Goal: Communication & Community: Participate in discussion

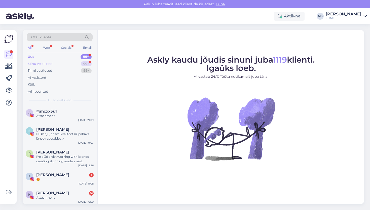
click at [43, 65] on div "Minu vestlused" at bounding box center [40, 63] width 25 height 5
click at [53, 63] on div "Minu vestlused 99+" at bounding box center [60, 63] width 66 height 7
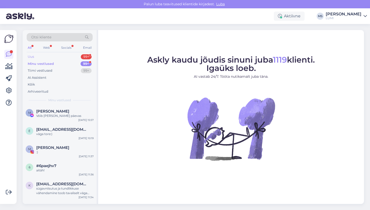
click at [44, 57] on div "Uus 99+" at bounding box center [60, 56] width 66 height 7
